Goal: Information Seeking & Learning: Understand process/instructions

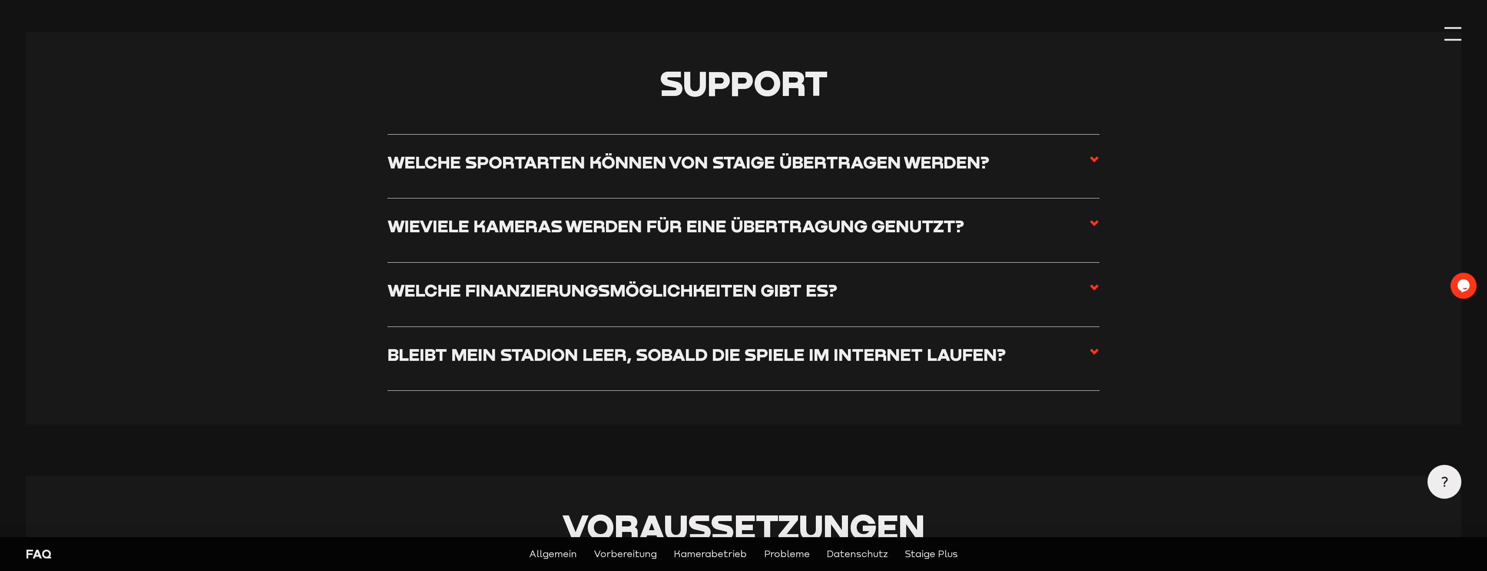
scroll to position [222, 0]
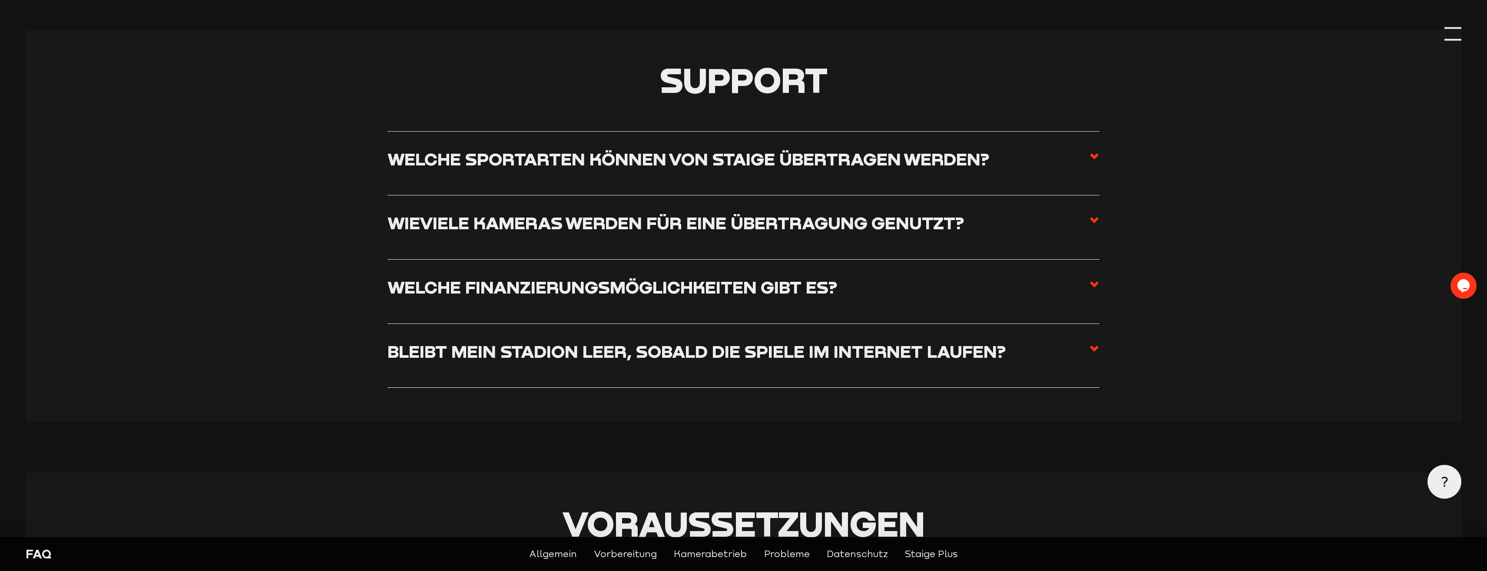
click at [858, 220] on h3 "Wieviele Kameras werden für eine Übertragung genutzt?" at bounding box center [675, 222] width 576 height 21
click at [0, 0] on input "Wieviele Kameras werden für eine Übertragung genutzt?" at bounding box center [0, 0] width 0 height 0
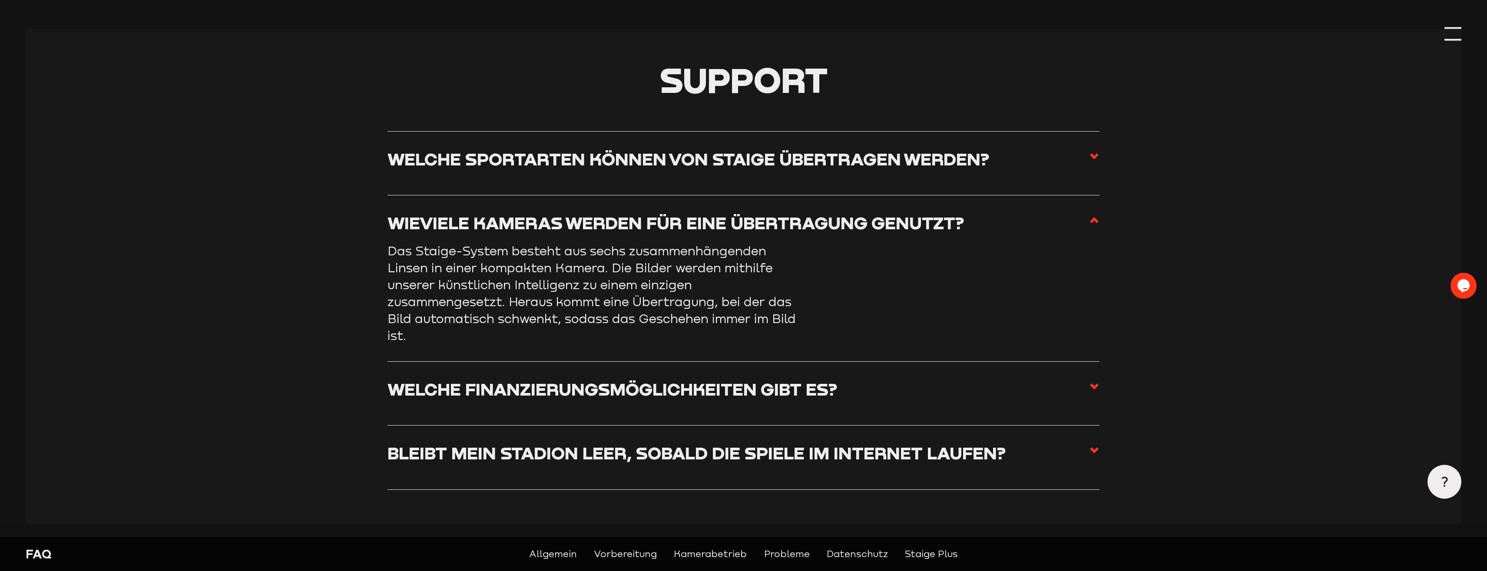
click at [840, 223] on h3 "Wieviele Kameras werden für eine Übertragung genutzt?" at bounding box center [675, 222] width 576 height 21
click at [0, 0] on input "Wieviele Kameras werden für eine Übertragung genutzt?" at bounding box center [0, 0] width 0 height 0
click at [1090, 222] on icon at bounding box center [1094, 220] width 10 height 10
click at [0, 0] on input "Wieviele Kameras werden für eine Übertragung genutzt?" at bounding box center [0, 0] width 0 height 0
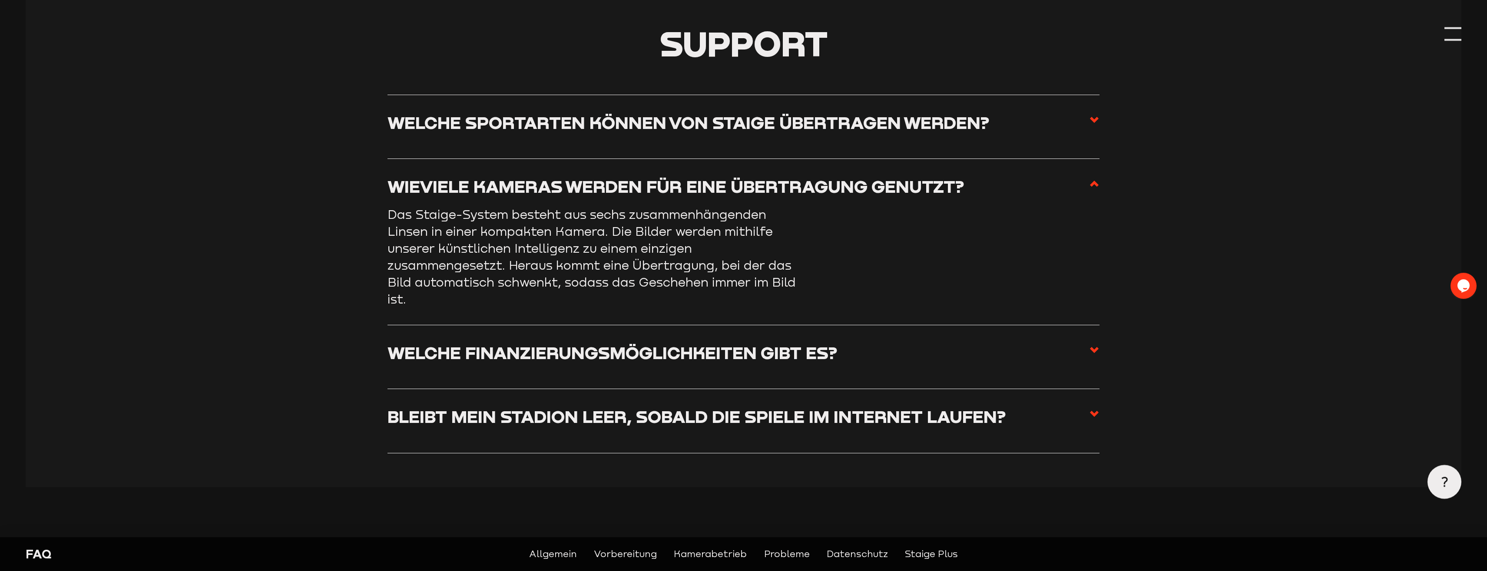
scroll to position [310, 0]
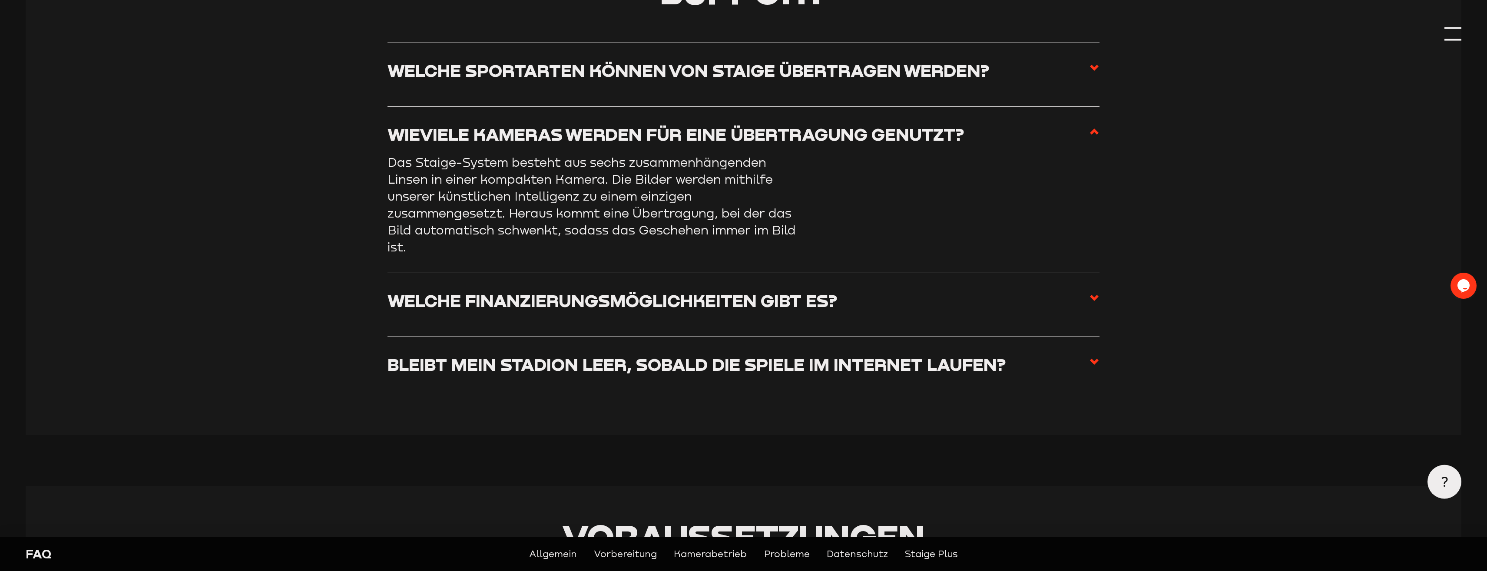
click at [813, 382] on label "Bleibt mein Stadion leer, sobald die Spiele im Internet laufen?" at bounding box center [742, 369] width 711 height 30
click at [0, 0] on input "Bleibt mein Stadion leer, sobald die Spiele im Internet laufen?" at bounding box center [0, 0] width 0 height 0
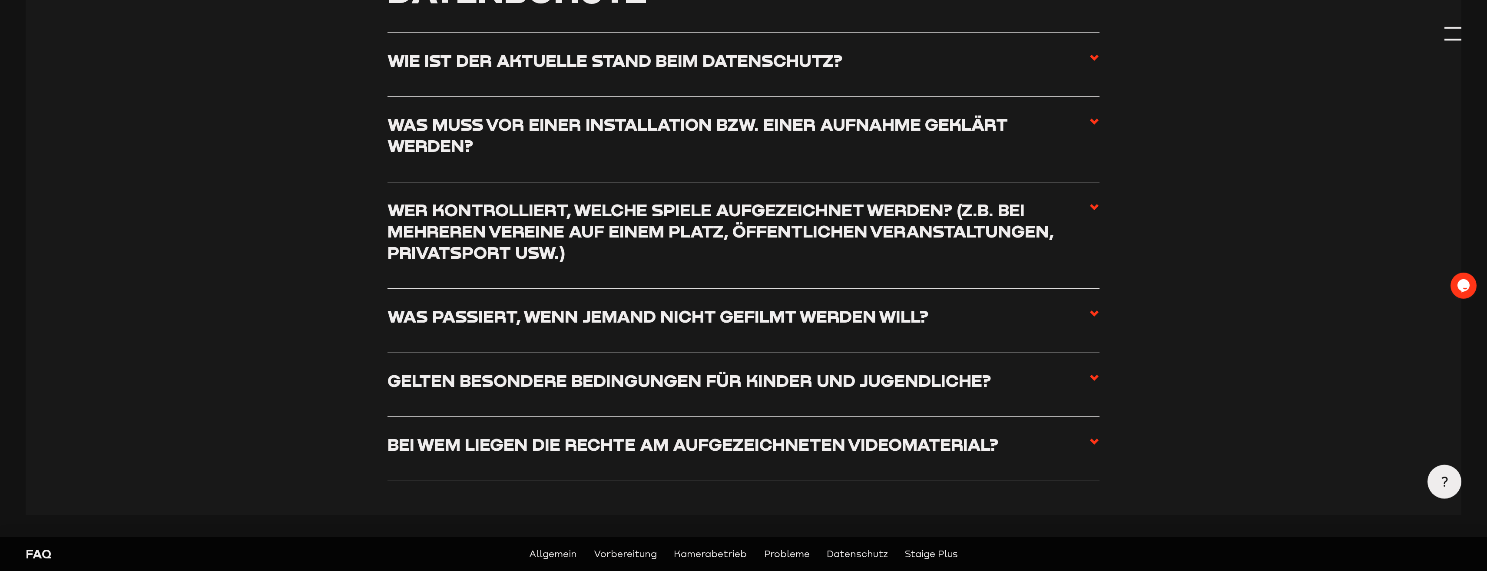
scroll to position [2703, 0]
click at [829, 327] on h3 "Was passiert, wenn jemand nicht gefilmt werden will?" at bounding box center [657, 315] width 541 height 21
click at [0, 0] on input "Was passiert, wenn jemand nicht gefilmt werden will?" at bounding box center [0, 0] width 0 height 0
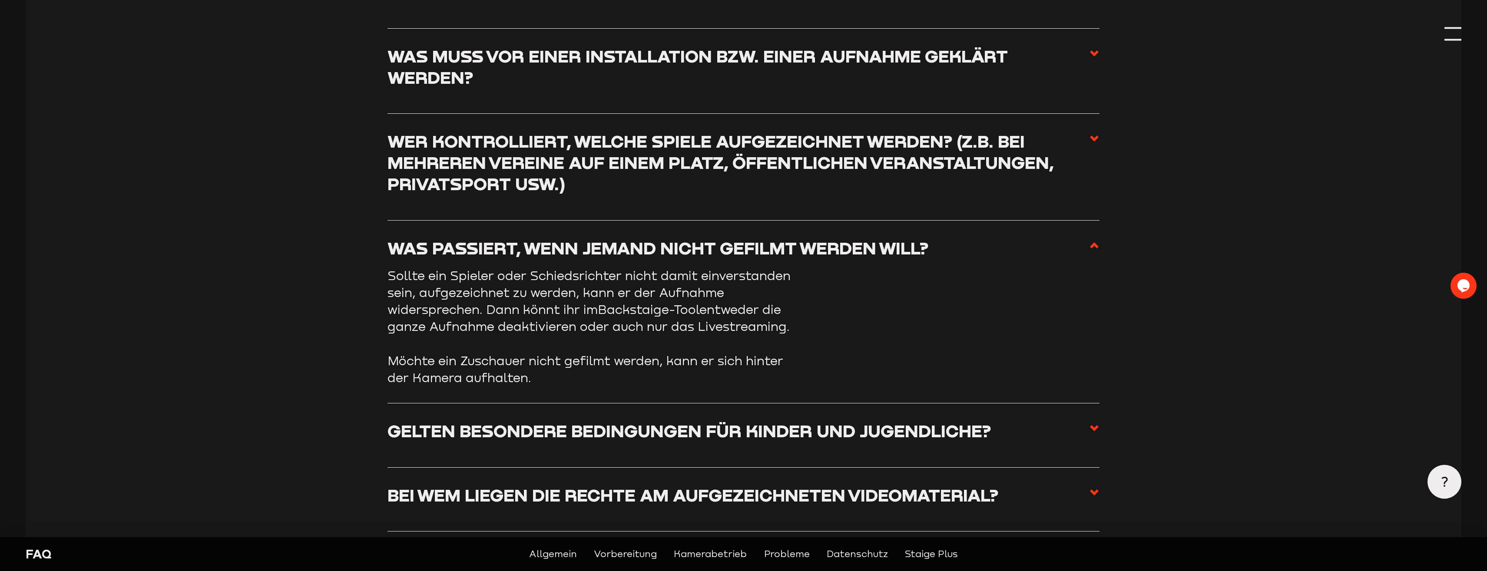
scroll to position [2634, 0]
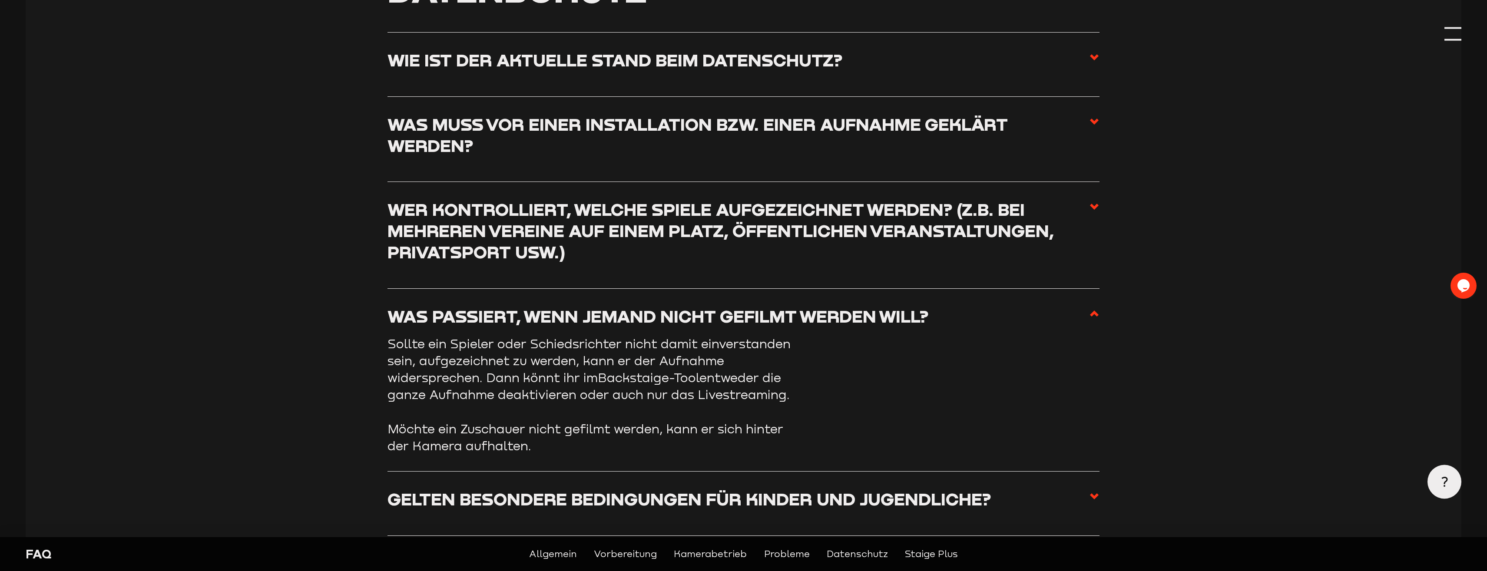
click at [826, 325] on h3 "Was passiert, wenn jemand nicht gefilmt werden will?" at bounding box center [657, 316] width 541 height 21
click at [0, 0] on input "Was passiert, wenn jemand nicht gefilmt werden will?" at bounding box center [0, 0] width 0 height 0
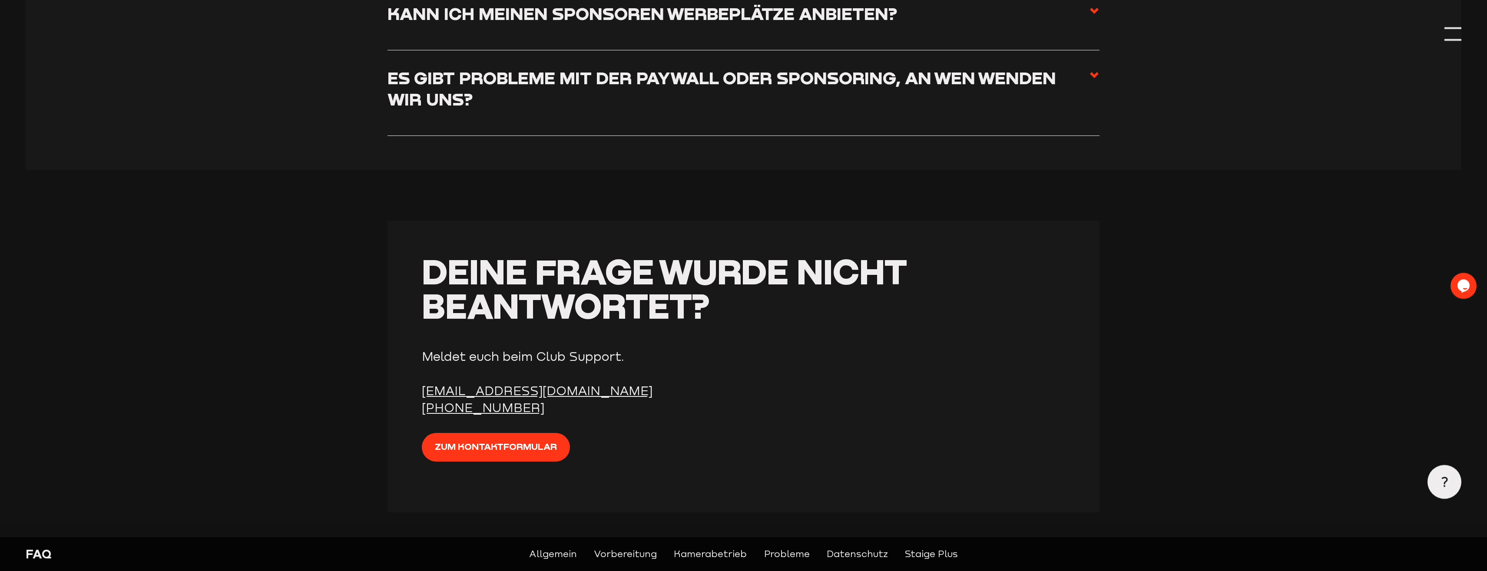
scroll to position [3786, 0]
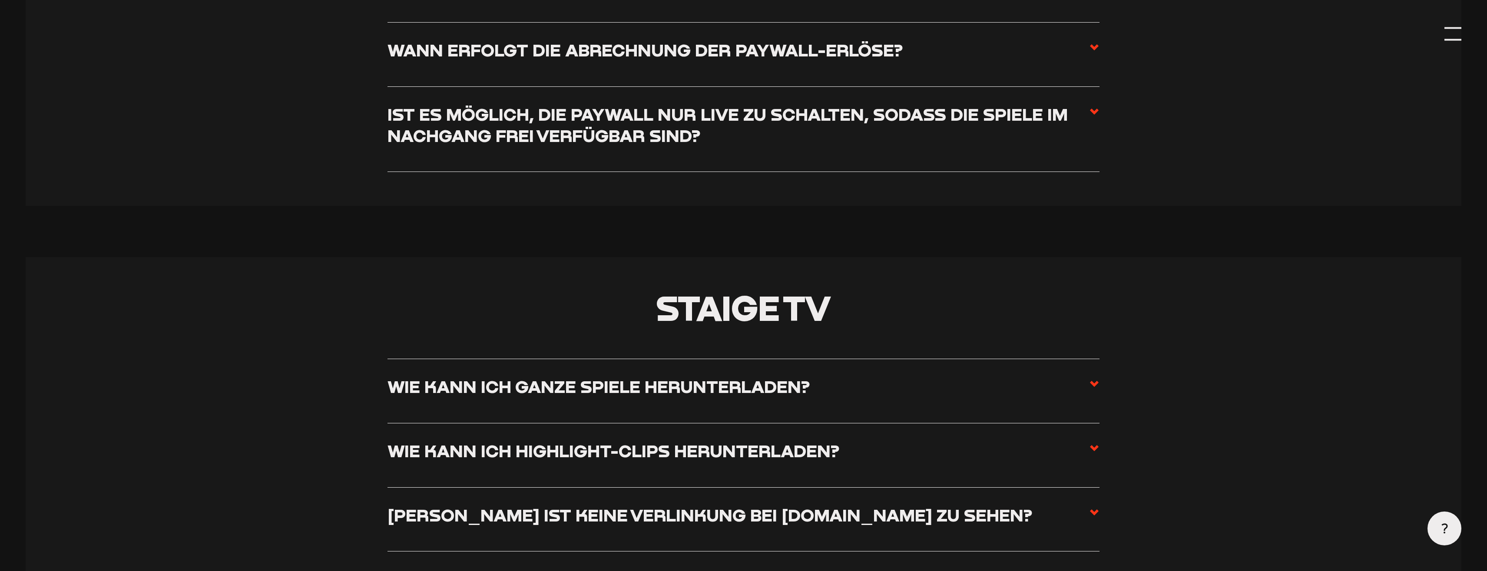
scroll to position [4165, 0]
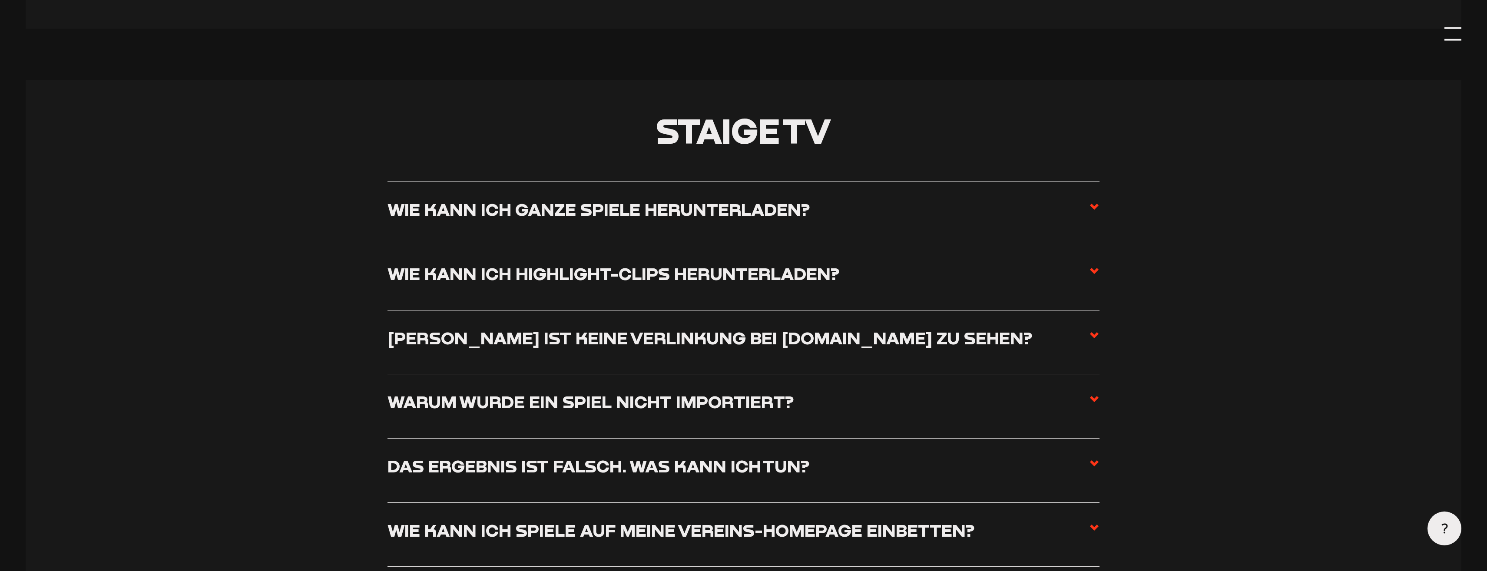
click at [556, 211] on h3 "Wie kann ich ganze Spiele herunterladen?" at bounding box center [598, 209] width 422 height 21
click at [0, 0] on input "Wie kann ich ganze Spiele herunterladen?" at bounding box center [0, 0] width 0 height 0
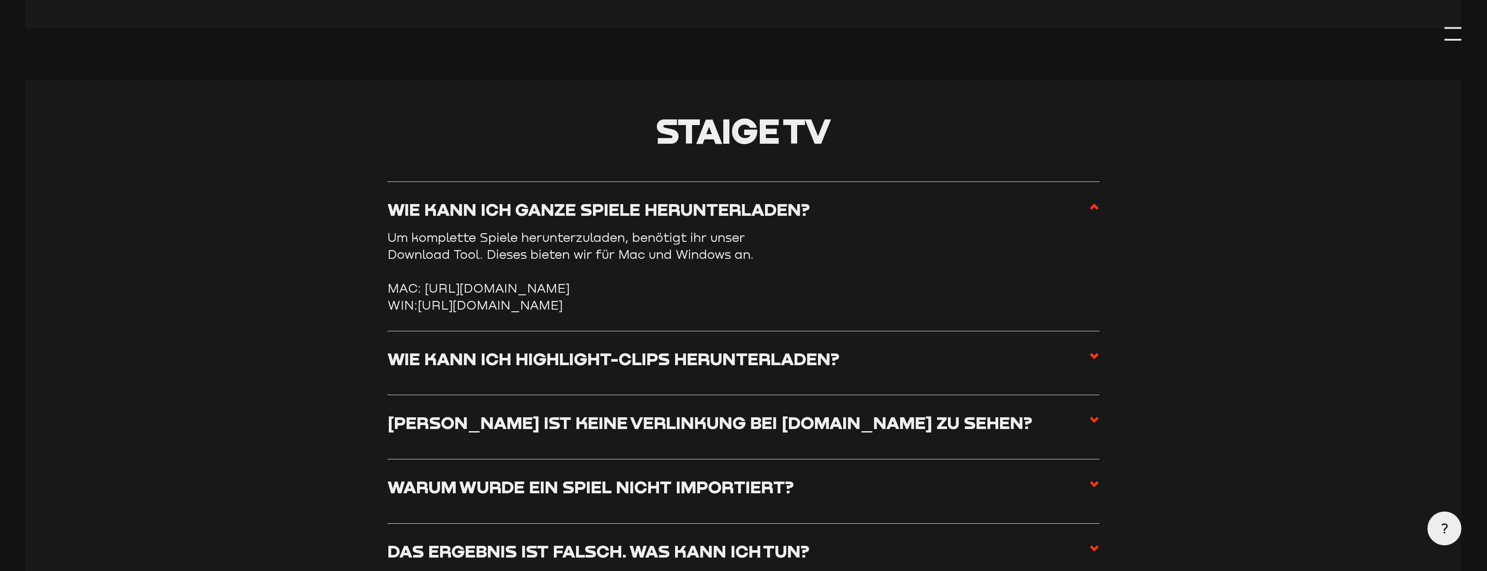
click at [484, 312] on link "https://storage.googleapis.com/sw-sc-public/software/staige-downloader-3.1.0.exe" at bounding box center [490, 305] width 145 height 14
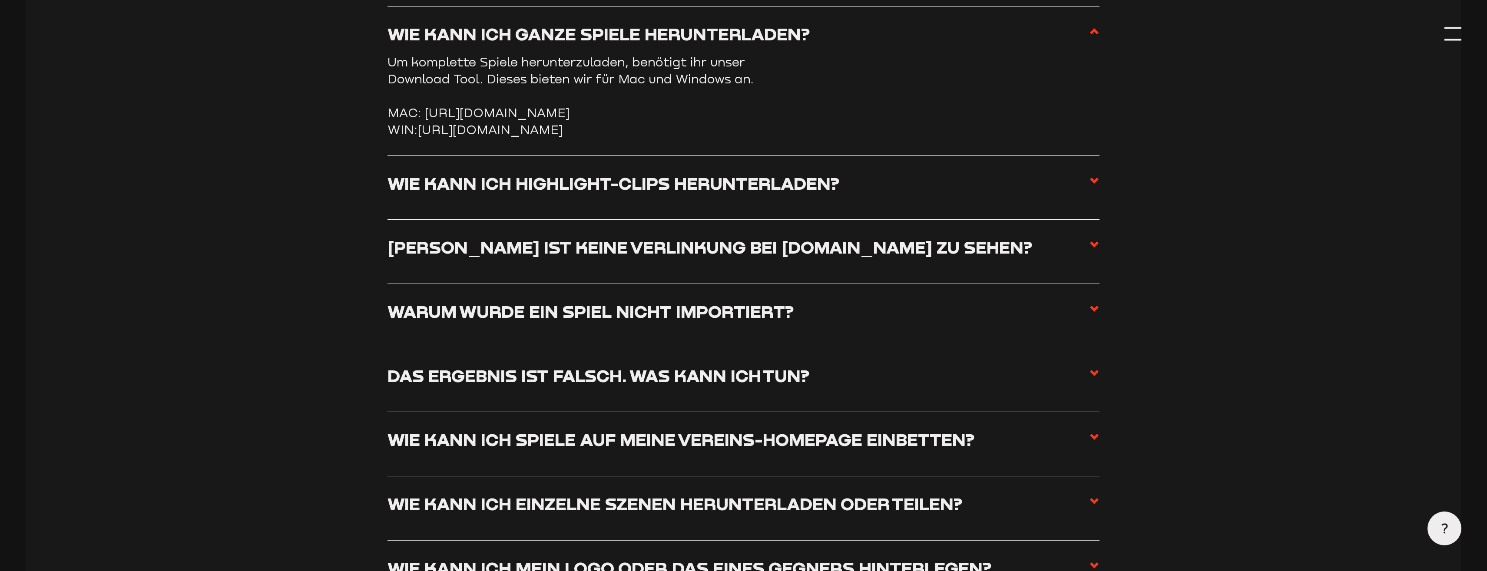
scroll to position [4342, 0]
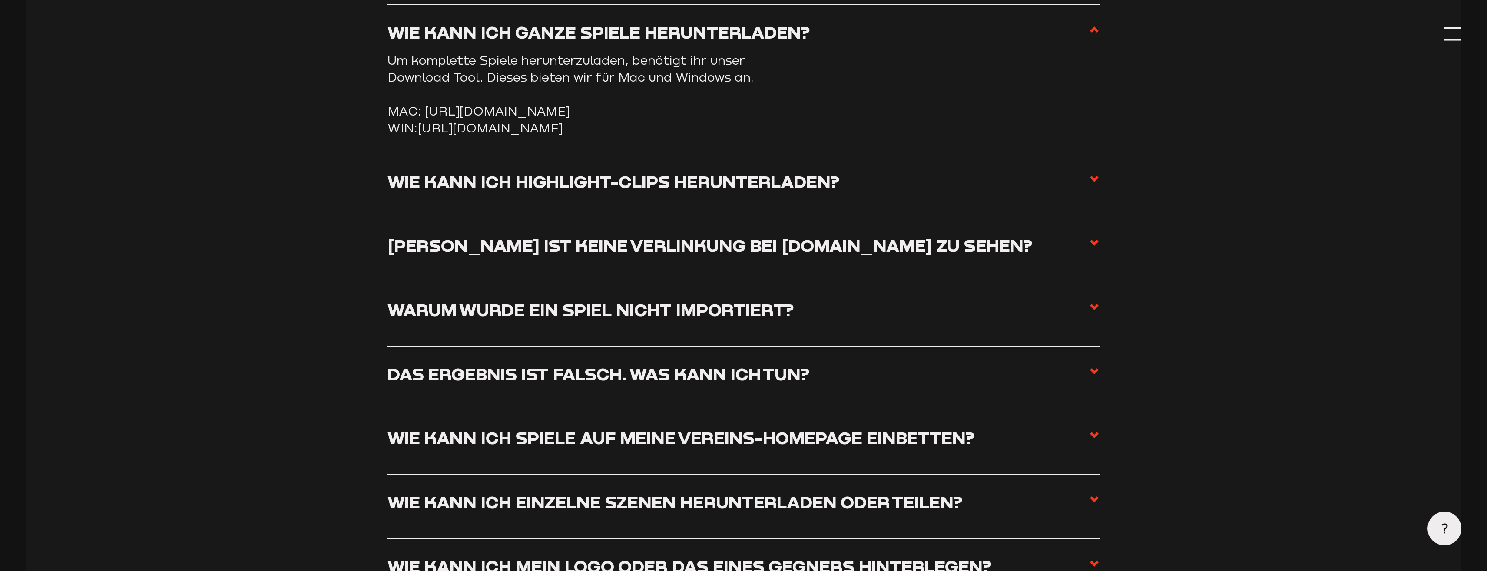
click at [593, 321] on h3 "Warum wurde ein Spiel nicht importiert?" at bounding box center [590, 309] width 406 height 21
click at [0, 0] on input "Warum wurde ein Spiel nicht importiert?" at bounding box center [0, 0] width 0 height 0
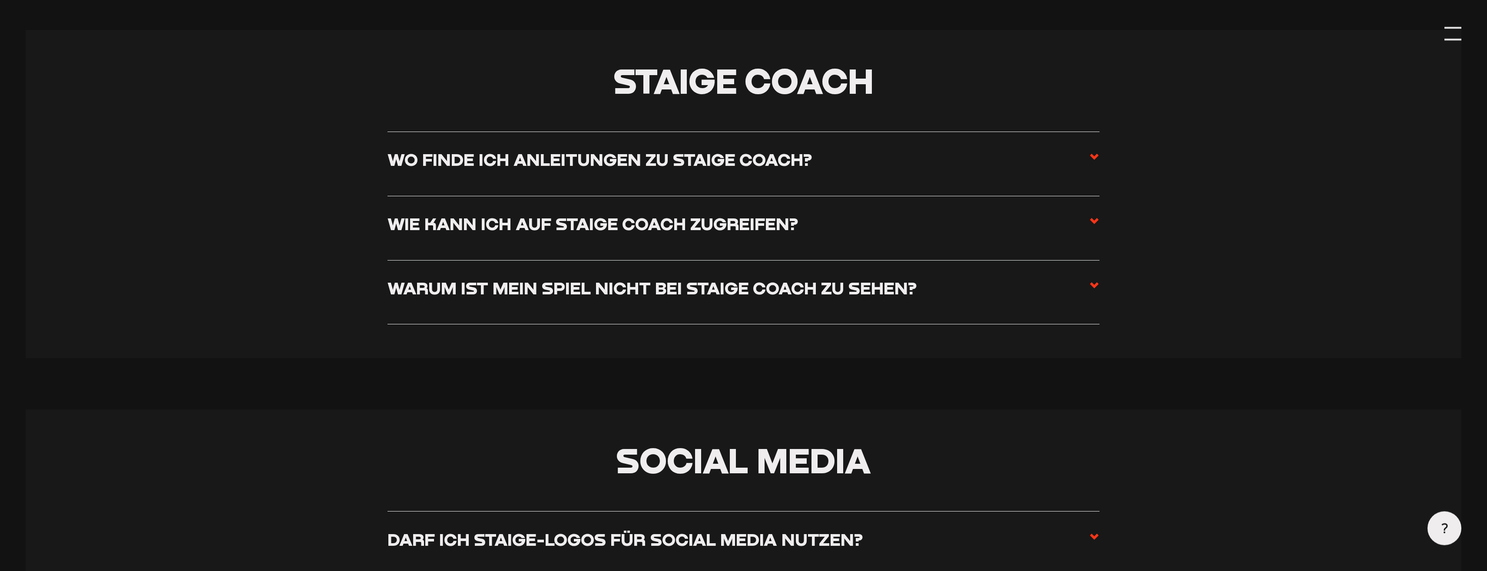
scroll to position [5006, 0]
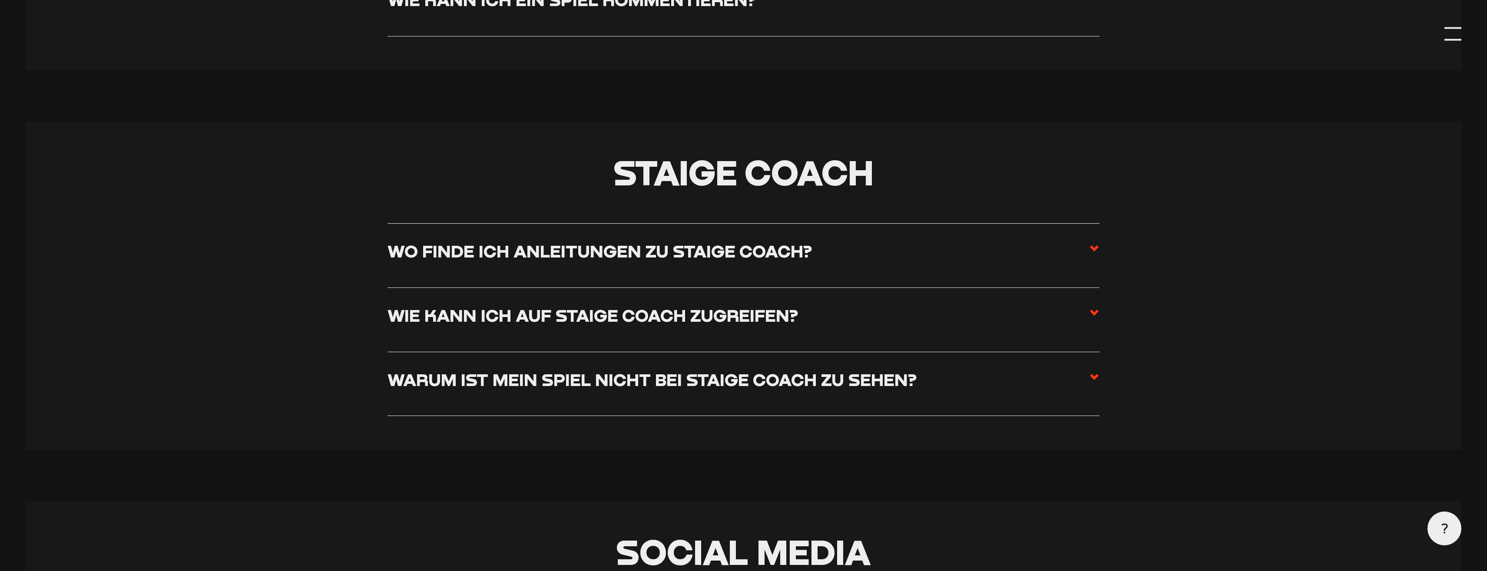
click at [795, 245] on h3 "Wo finde ich Anleitungen zu Staige Coach?" at bounding box center [599, 251] width 424 height 21
click at [0, 0] on input "Wo finde ich Anleitungen zu Staige Coach?" at bounding box center [0, 0] width 0 height 0
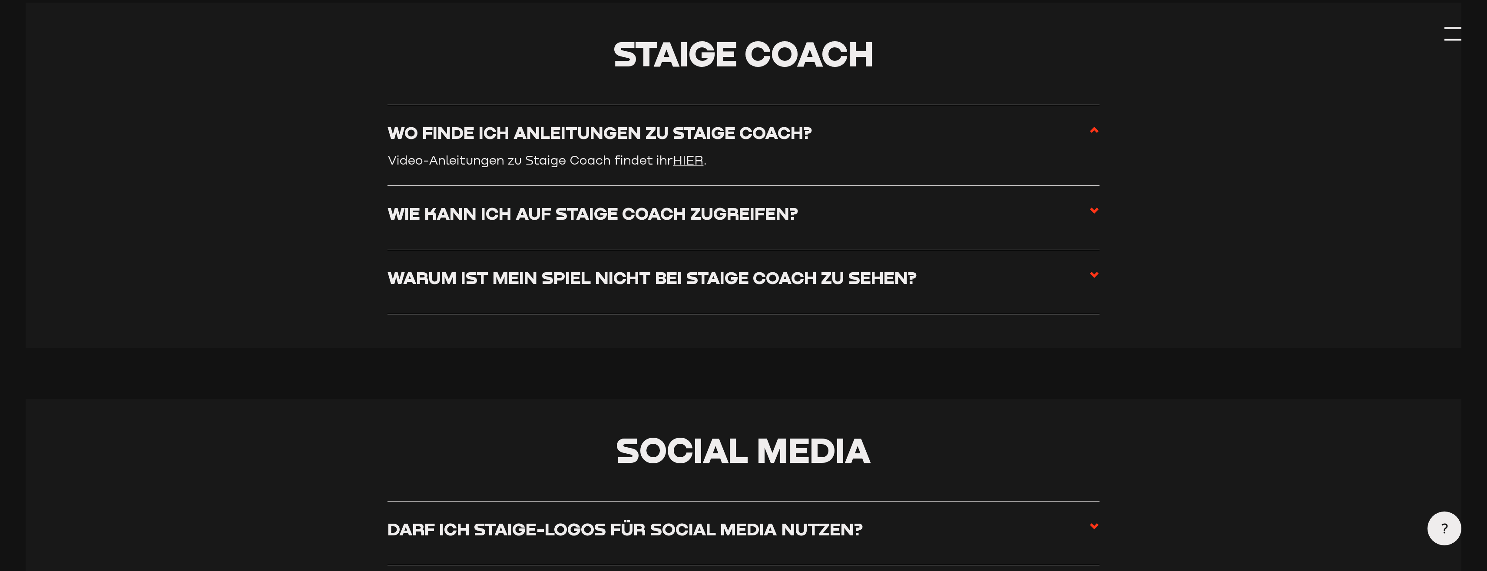
scroll to position [4904, 0]
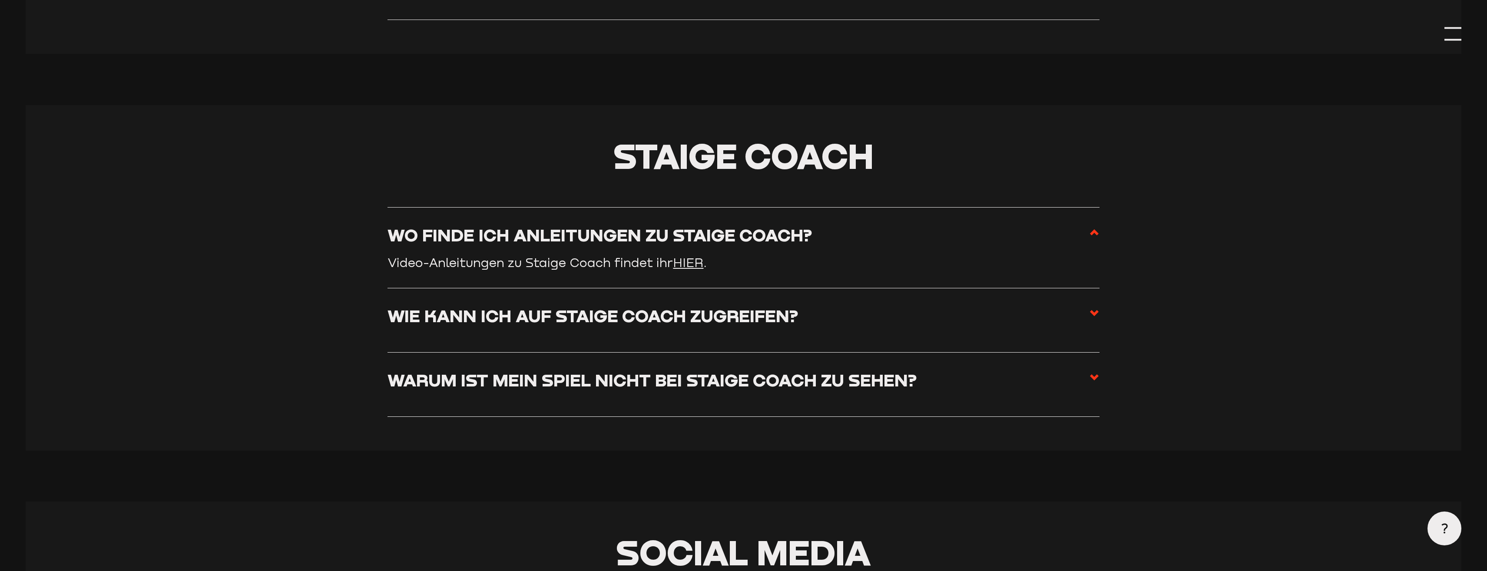
click at [761, 335] on label "Wie kann ich auf Staige Coach zugreifen?" at bounding box center [742, 320] width 711 height 30
click at [0, 0] on input "Wie kann ich auf Staige Coach zugreifen?" at bounding box center [0, 0] width 0 height 0
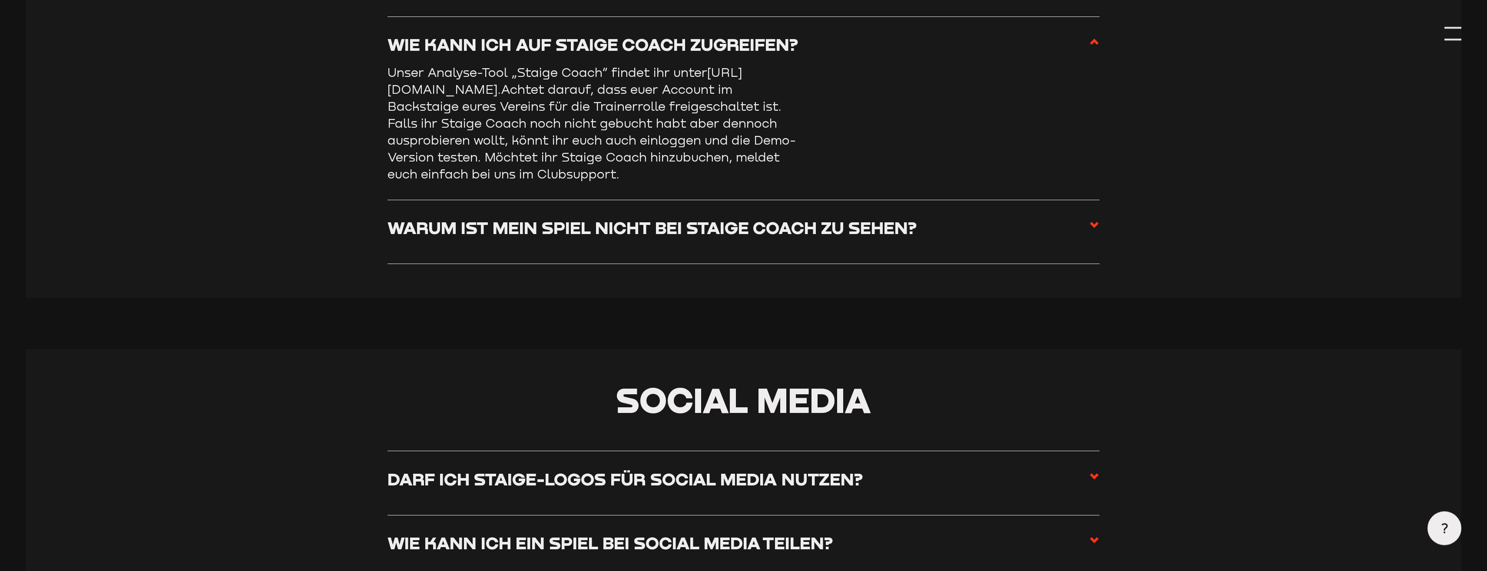
scroll to position [5214, 0]
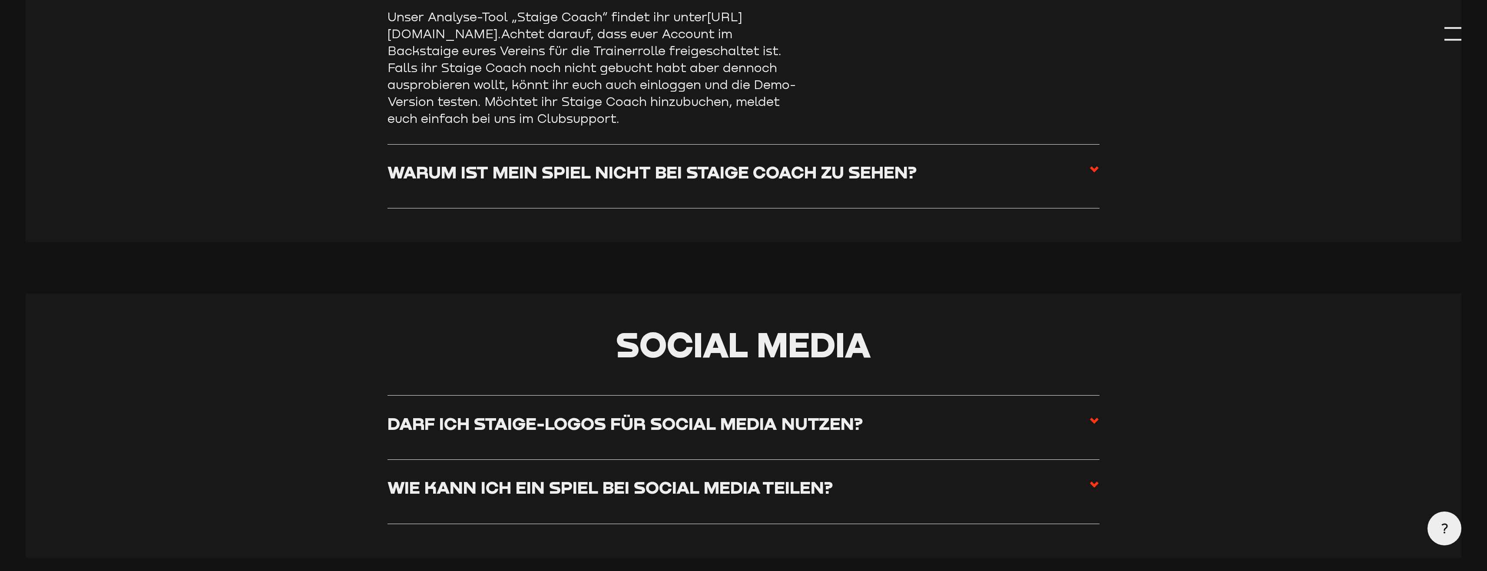
click at [850, 183] on h3 "Warum ist mein Spiel nicht bei Staige Coach zu sehen?" at bounding box center [651, 172] width 529 height 21
click at [0, 0] on input "Warum ist mein Spiel nicht bei Staige Coach zu sehen?" at bounding box center [0, 0] width 0 height 0
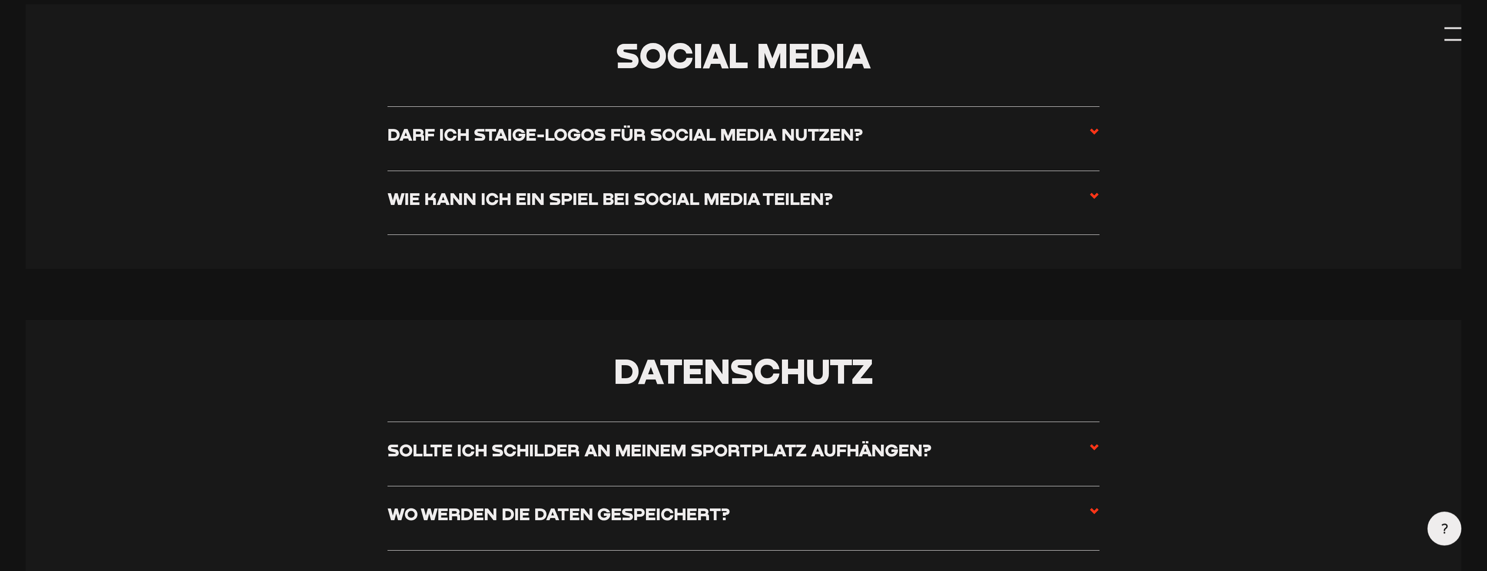
scroll to position [5524, 0]
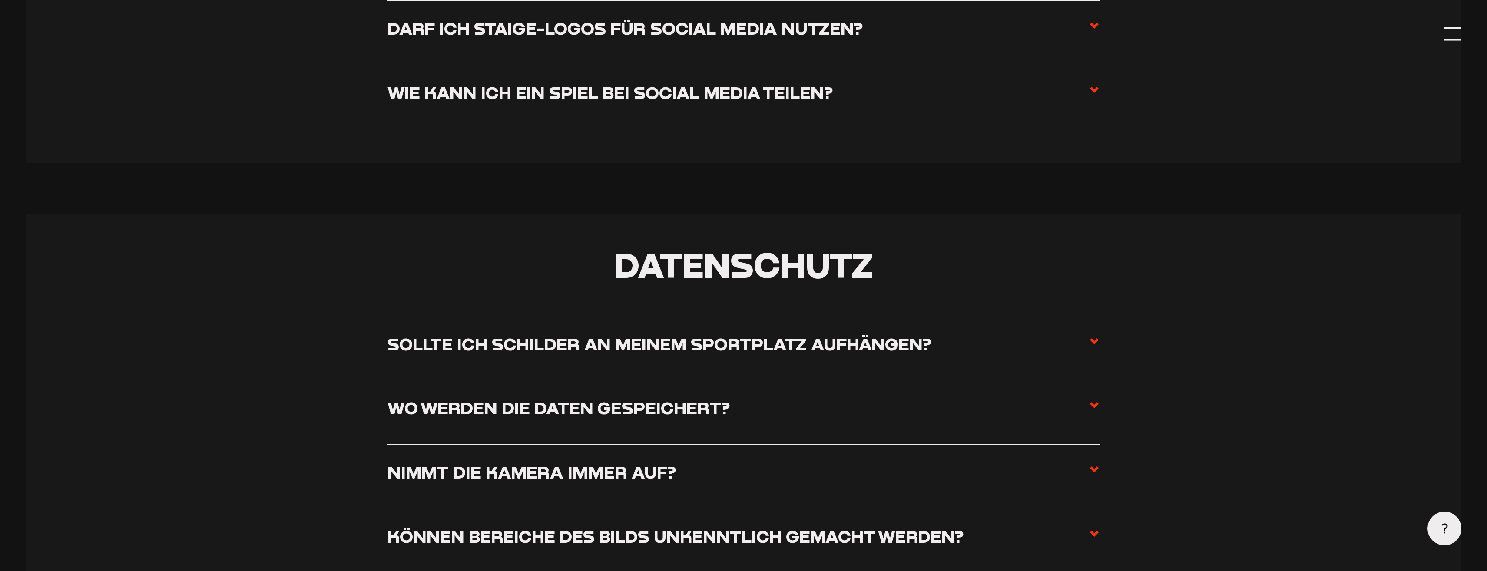
click at [803, 103] on h3 "Wie kann ich ein Spiel bei Social Media teilen?" at bounding box center [609, 92] width 445 height 21
click at [0, 0] on input "Wie kann ich ein Spiel bei Social Media teilen?" at bounding box center [0, 0] width 0 height 0
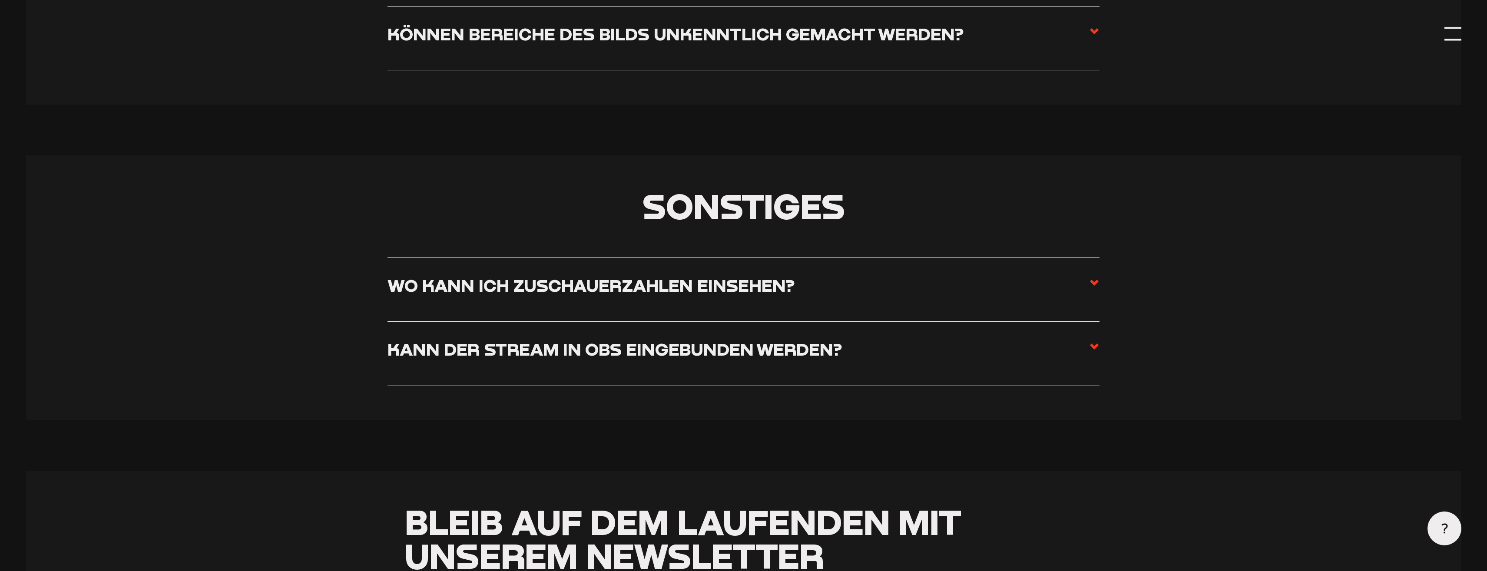
scroll to position [6199, 0]
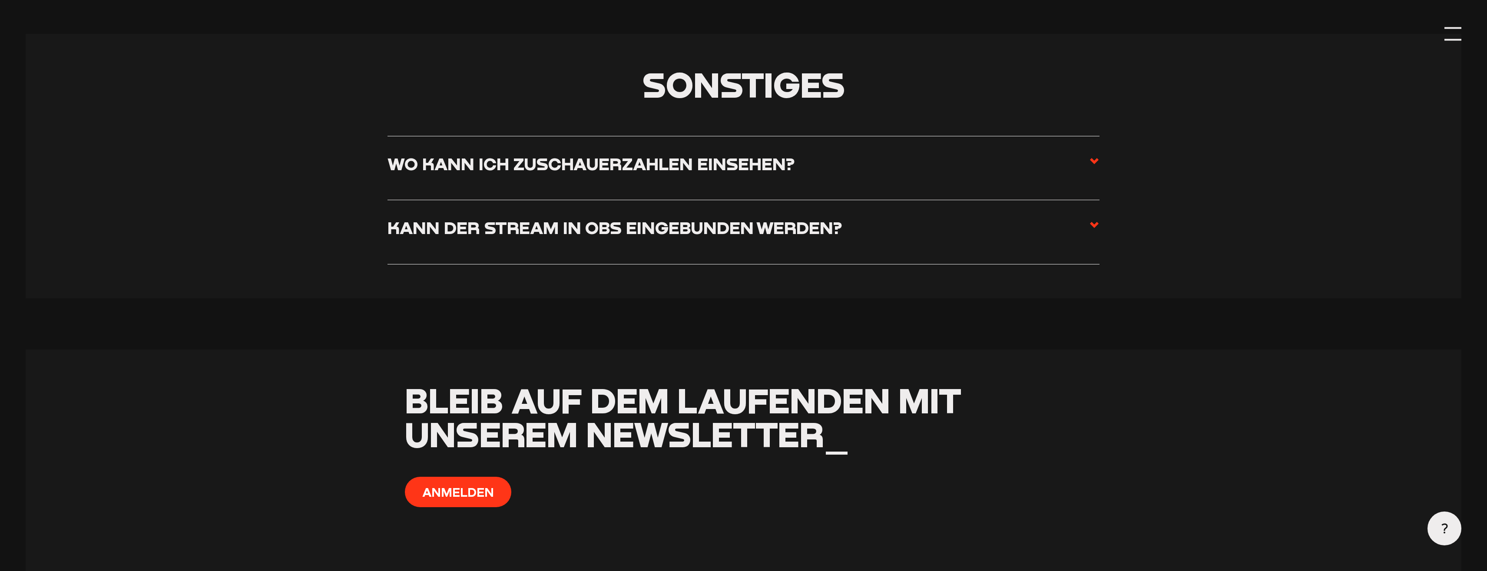
click at [711, 226] on h3 "Kann der Stream in OBS eingebunden werden?" at bounding box center [614, 227] width 454 height 21
click at [0, 0] on input "Kann der Stream in OBS eingebunden werden?" at bounding box center [0, 0] width 0 height 0
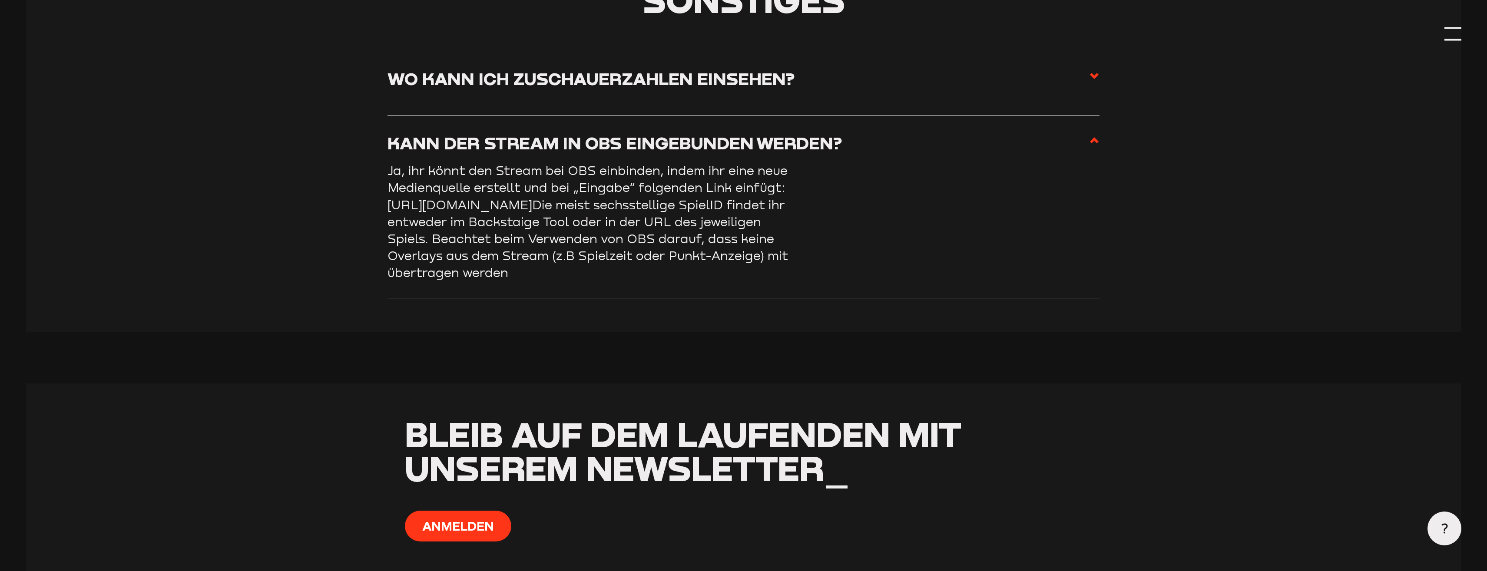
scroll to position [6131, 0]
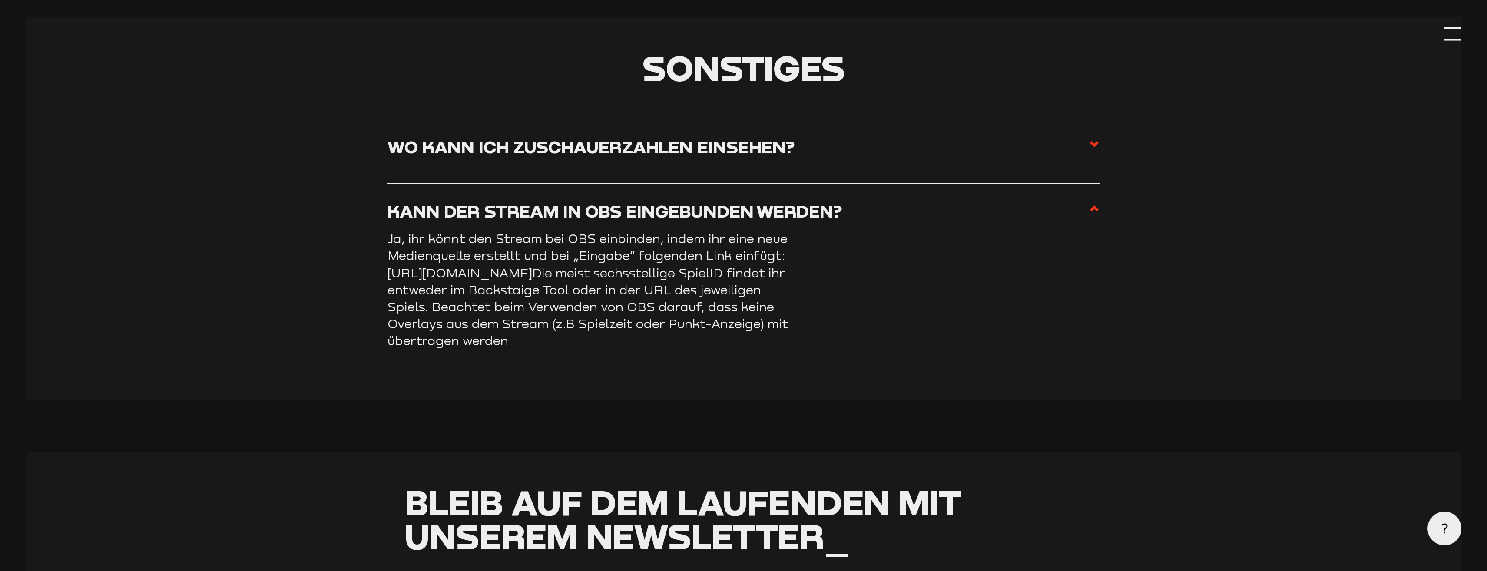
drag, startPoint x: 387, startPoint y: 289, endPoint x: 513, endPoint y: 282, distance: 126.6
click at [513, 282] on section "Sonstiges Wo kann ich Zuschauerzahlen einsehen? Aufgrund von Cookies sind Zusch…" at bounding box center [744, 209] width 1436 height 384
drag, startPoint x: 371, startPoint y: 293, endPoint x: 377, endPoint y: 293, distance: 6.5
click at [370, 293] on section "Sonstiges Wo kann ich Zuschauerzahlen einsehen? Aufgrund von Cookies sind Zusch…" at bounding box center [744, 209] width 1436 height 384
drag, startPoint x: 813, startPoint y: 291, endPoint x: 391, endPoint y: 292, distance: 421.3
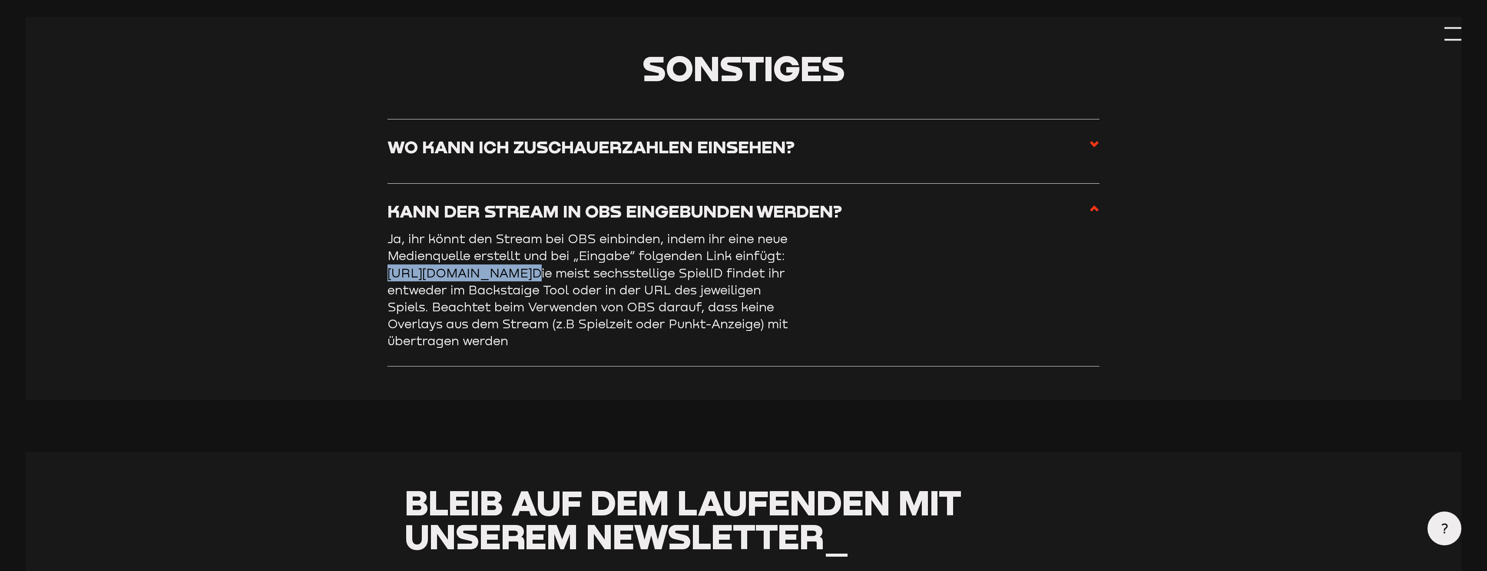
click at [391, 292] on article "Ja, ihr könnt den Stream bei OBS einbinden, indem ihr eine neue Medienquelle er…" at bounding box center [742, 289] width 711 height 119
copy p "https://content.aisportswatch.com/SPIELID/720p/SPIELID.m3u8"
